Goal: Information Seeking & Learning: Check status

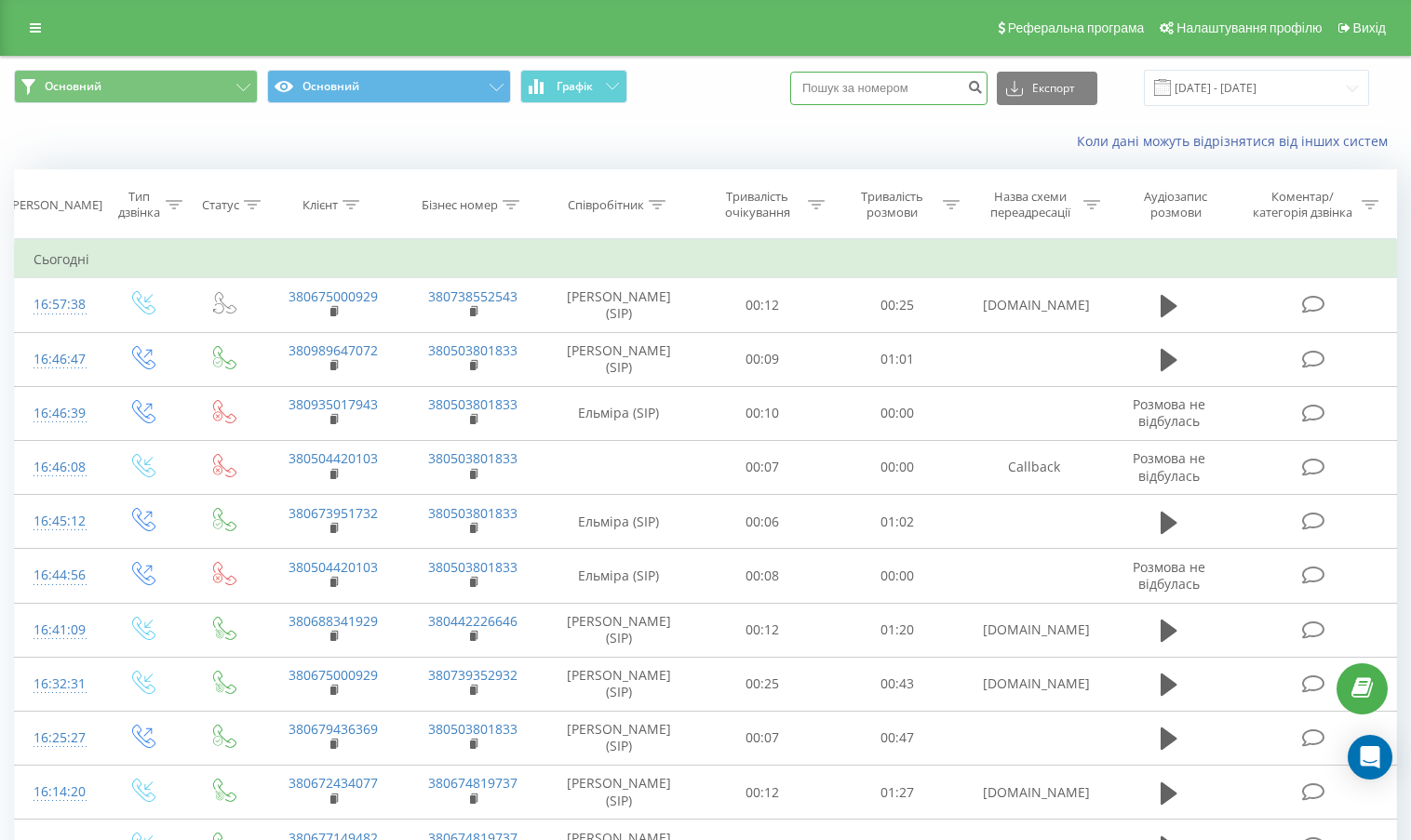
paste input "380680845776"
type input "380680845776"
click at [982, 82] on icon "submit" at bounding box center [974, 84] width 16 height 11
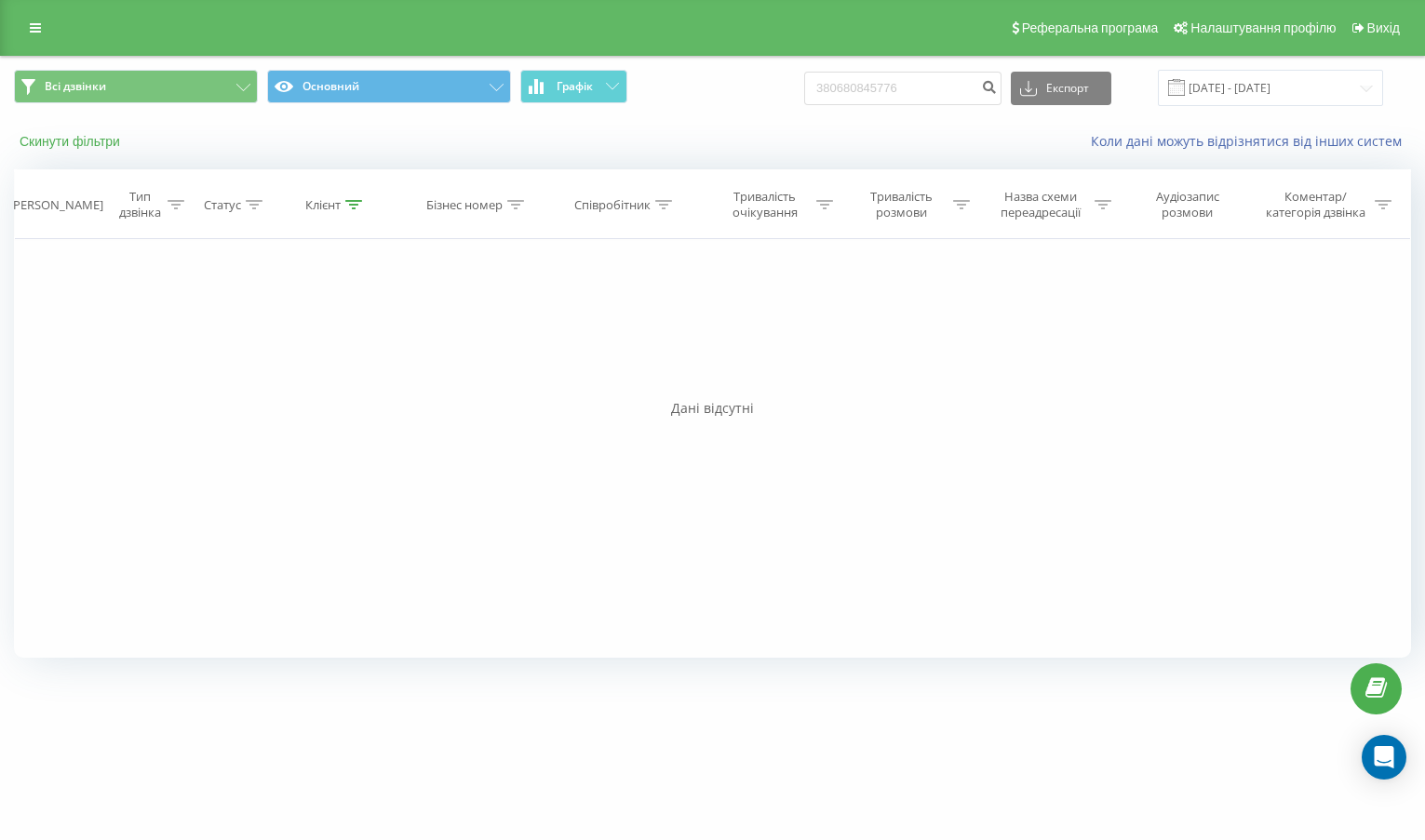
click at [86, 135] on button "Скинути фільтри" at bounding box center [72, 141] width 115 height 17
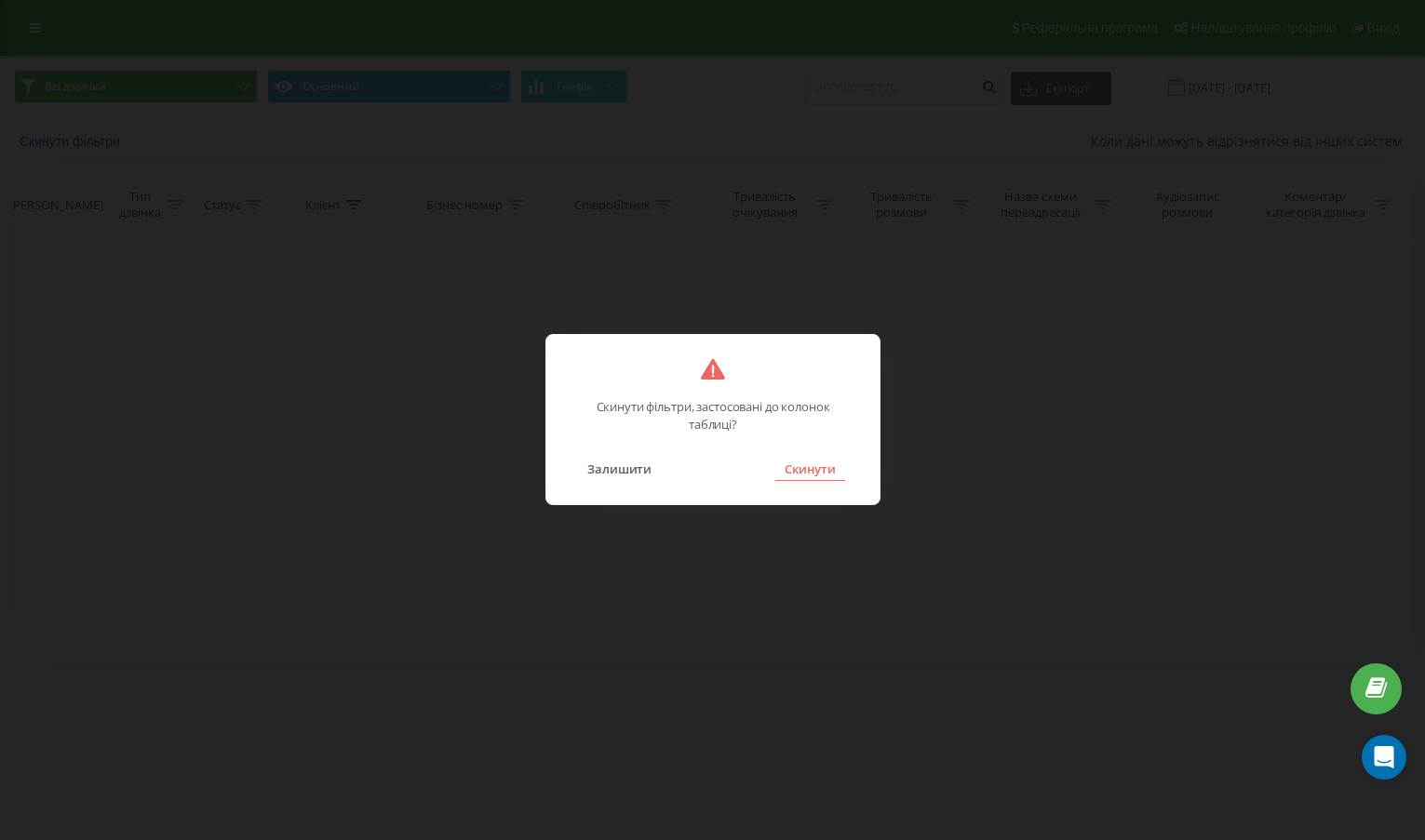
click at [808, 469] on button "Скинути" at bounding box center [810, 468] width 70 height 24
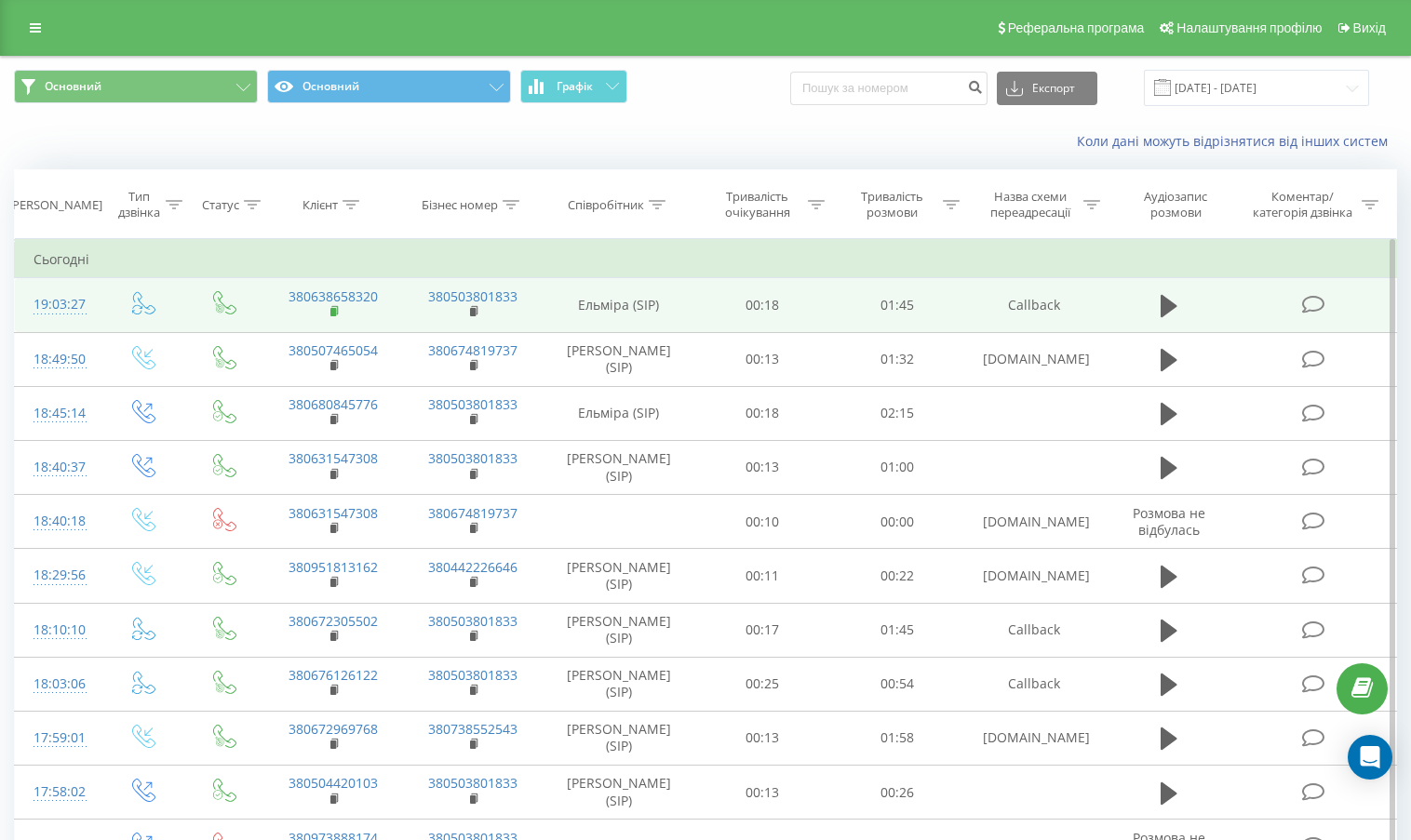
click at [330, 311] on rect at bounding box center [333, 312] width 6 height 8
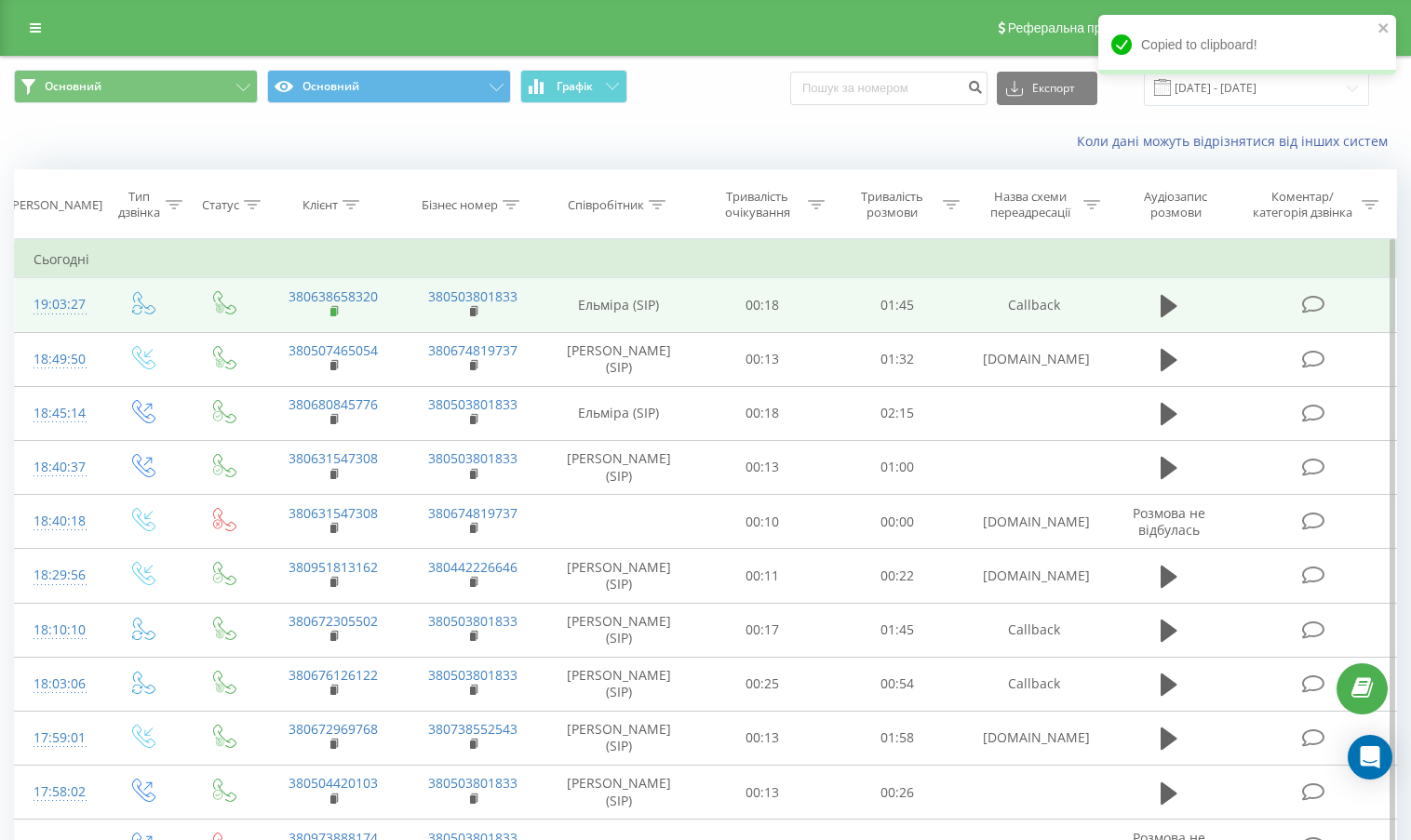
click at [334, 311] on rect at bounding box center [333, 312] width 6 height 8
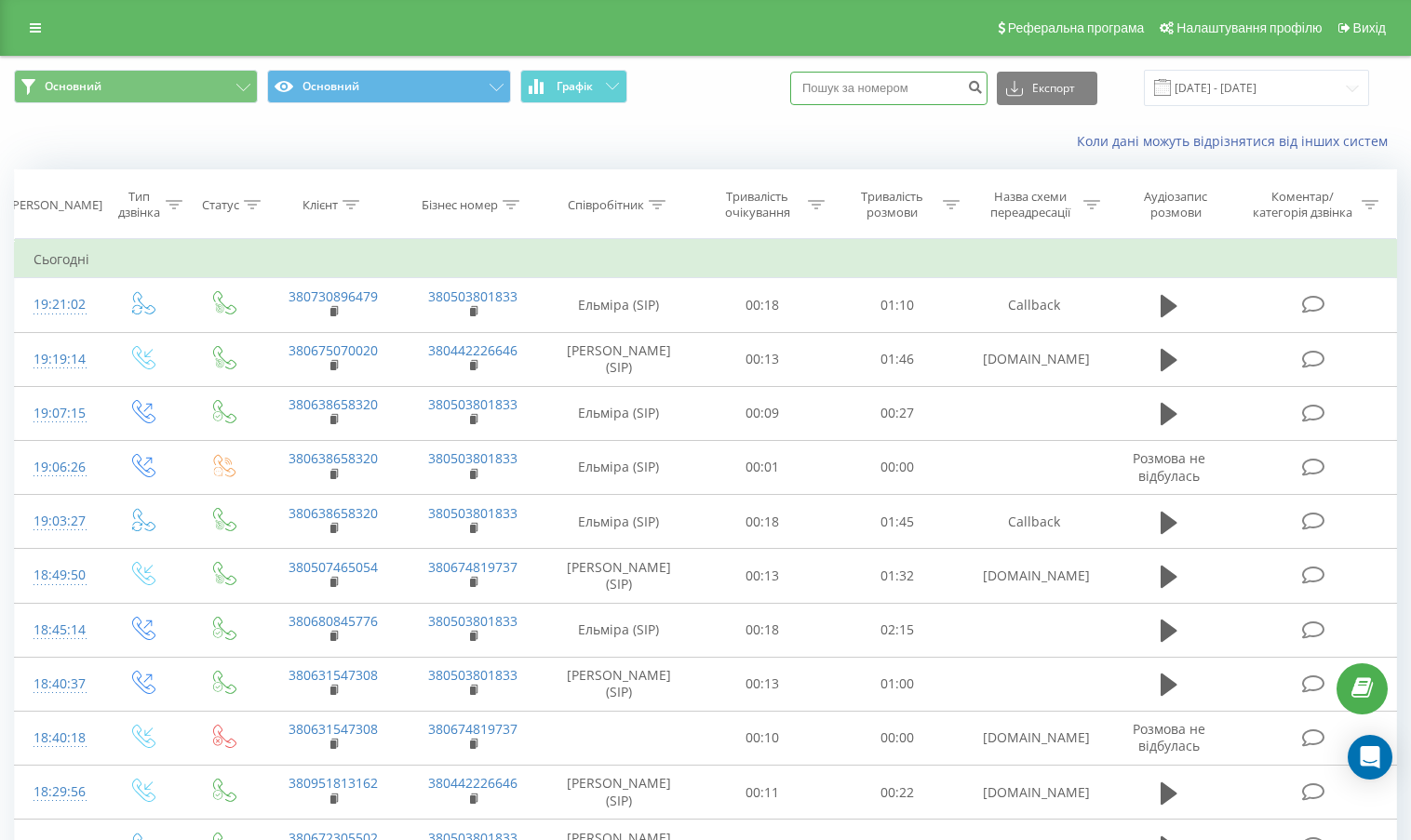
paste input "380973888174"
type input "380973888174"
click at [982, 88] on icon "submit" at bounding box center [974, 84] width 16 height 11
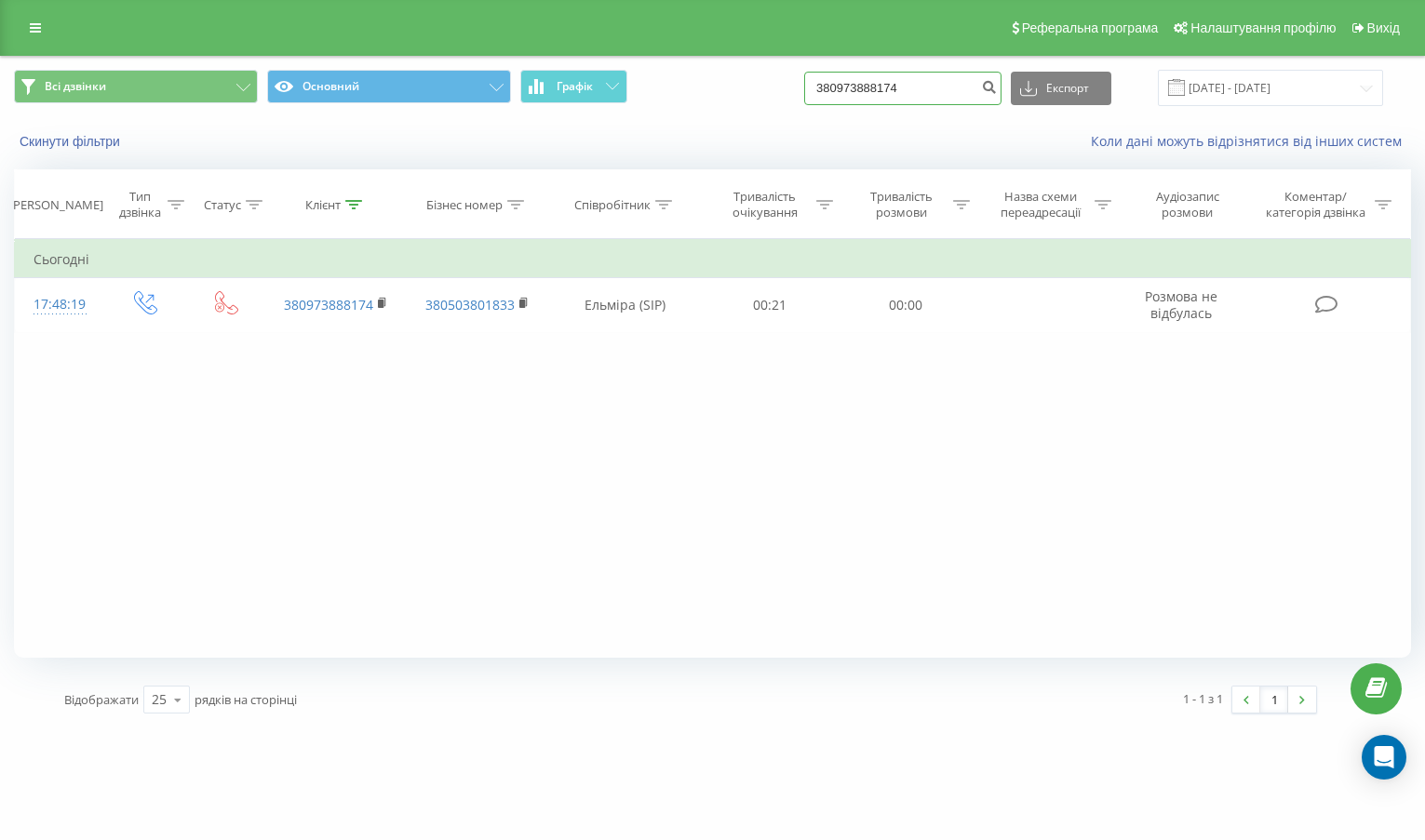
click at [936, 103] on input "380973888174" at bounding box center [903, 88] width 197 height 34
type input "3"
click at [36, 143] on button "Скинути фільтри" at bounding box center [72, 141] width 115 height 17
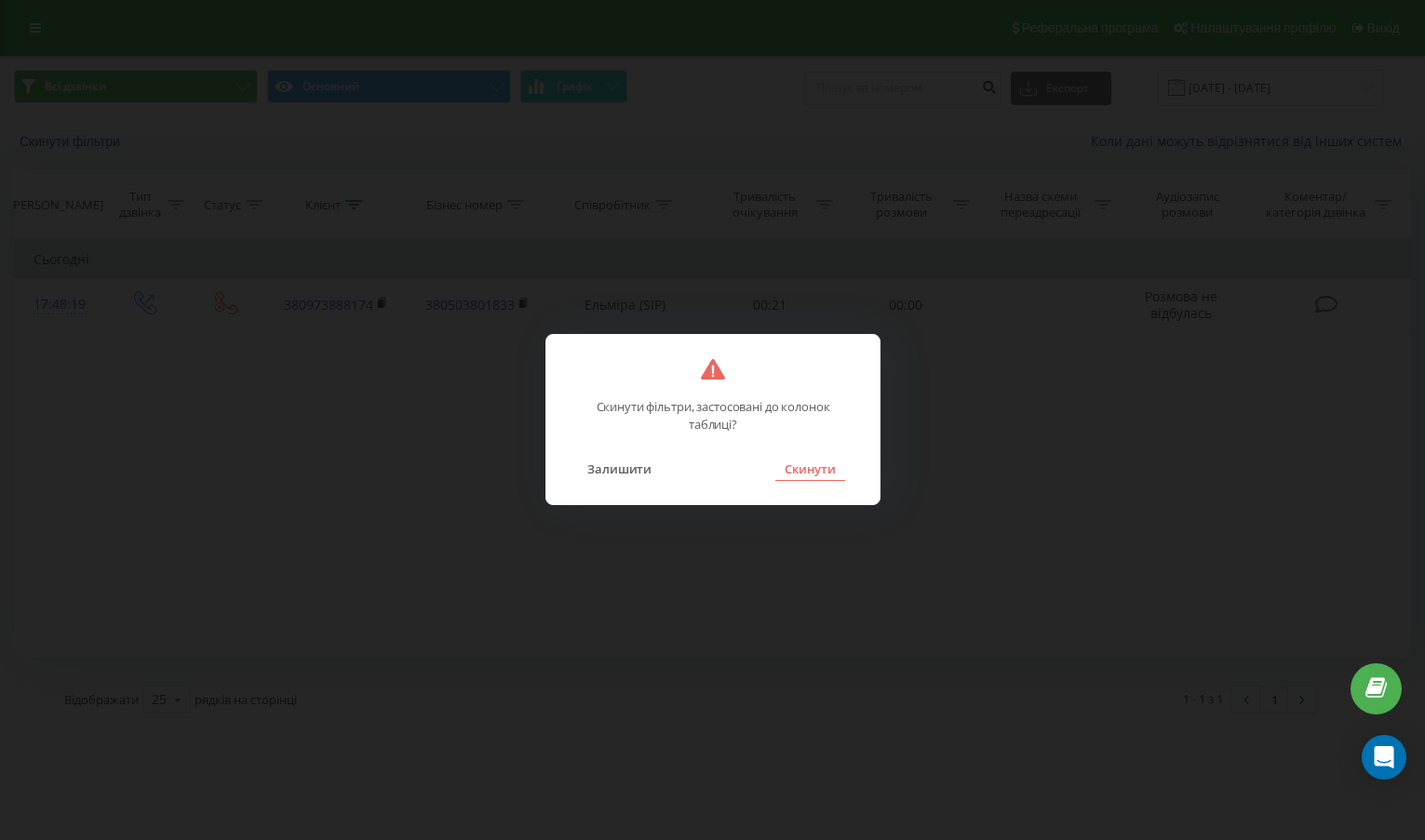
click at [833, 465] on button "Скинути" at bounding box center [810, 468] width 70 height 24
